Goal: Task Accomplishment & Management: Manage account settings

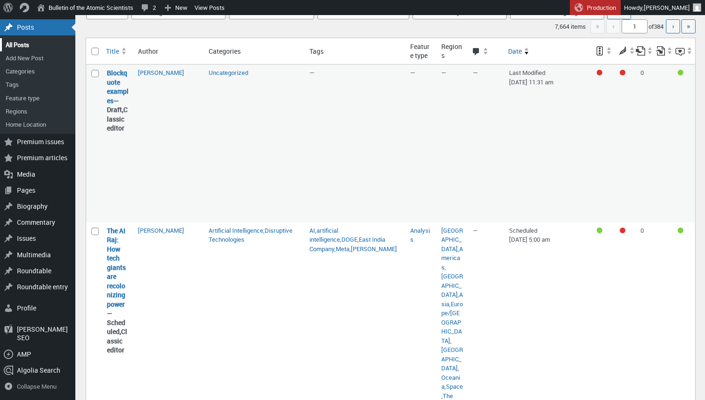
scroll to position [85, 0]
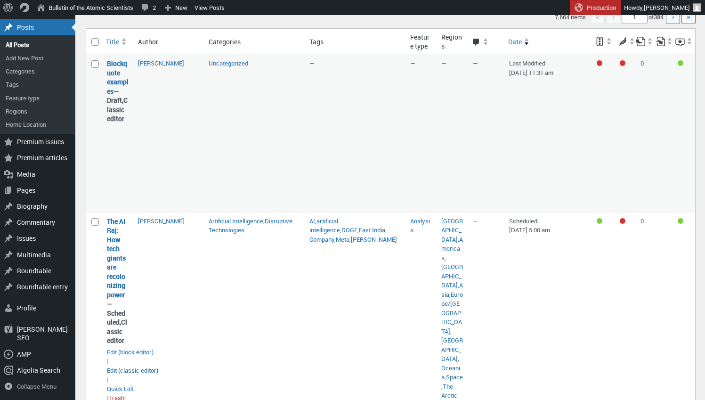
click at [133, 366] on link "Edit (classic editor)" at bounding box center [132, 370] width 51 height 9
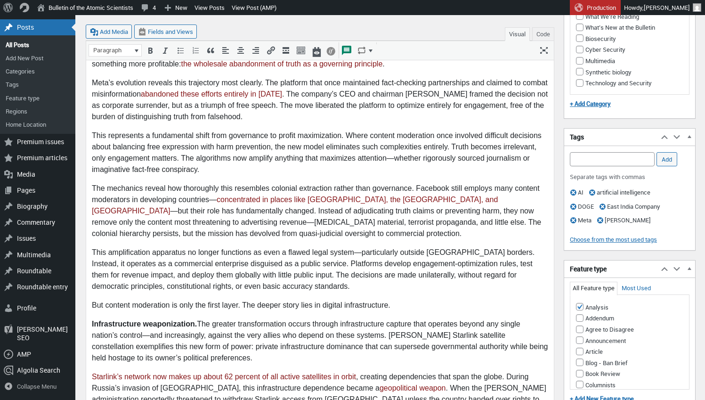
scroll to position [541, 0]
click at [603, 223] on span "button" at bounding box center [599, 219] width 11 height 9
click at [599, 166] on input "Add Tag" at bounding box center [611, 159] width 85 height 14
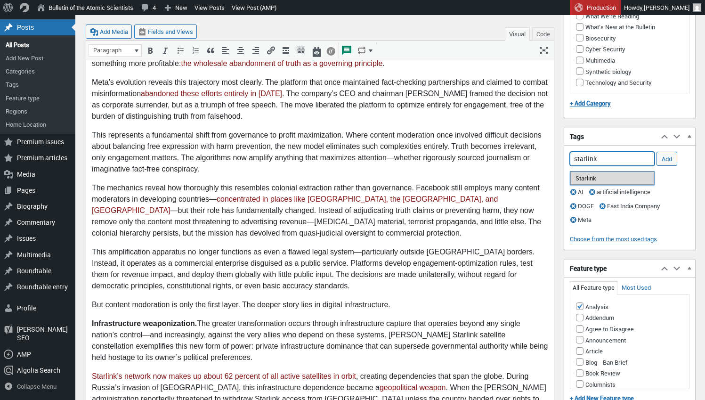
click at [598, 177] on li "Starlink" at bounding box center [612, 177] width 84 height 13
type input "Starlink,"
click at [669, 162] on input "Add" at bounding box center [666, 159] width 21 height 14
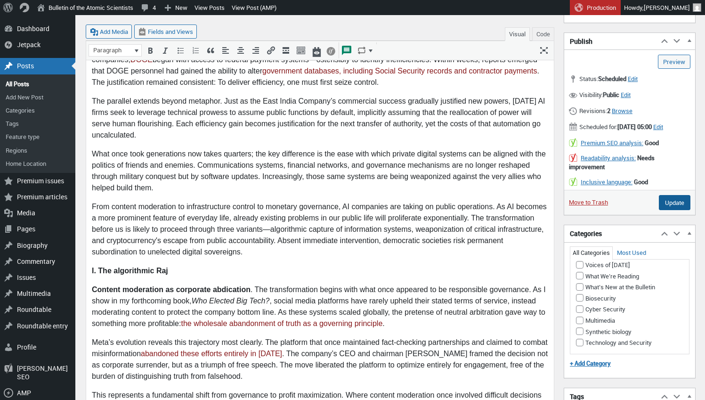
scroll to position [271, 0]
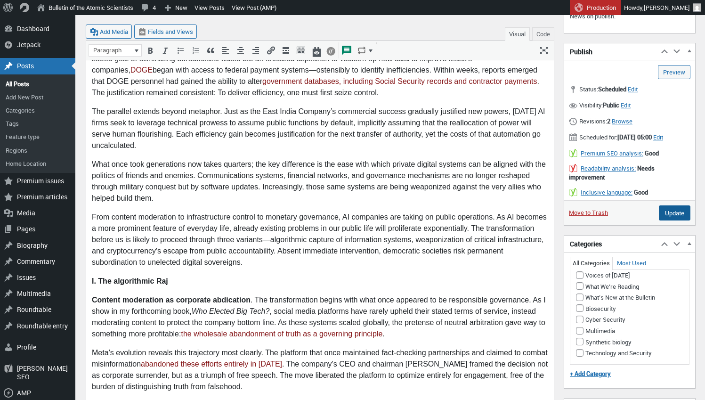
click at [669, 213] on input "Update" at bounding box center [674, 212] width 32 height 15
type input "Schedule"
